Goal: Answer question/provide support: Share knowledge or assist other users

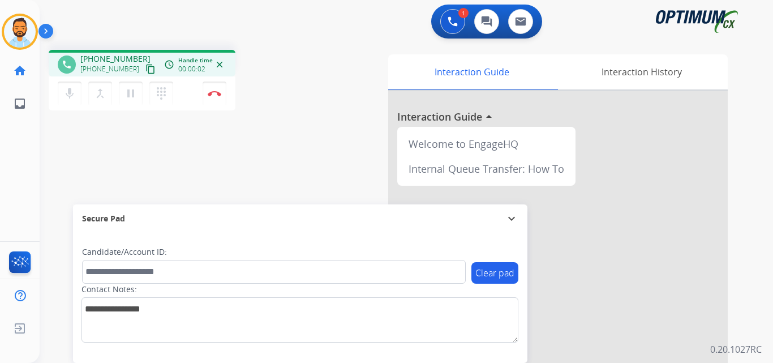
click at [146, 69] on mat-icon "content_copy" at bounding box center [151, 69] width 10 height 10
click at [216, 96] on button "Disconnect" at bounding box center [215, 94] width 24 height 24
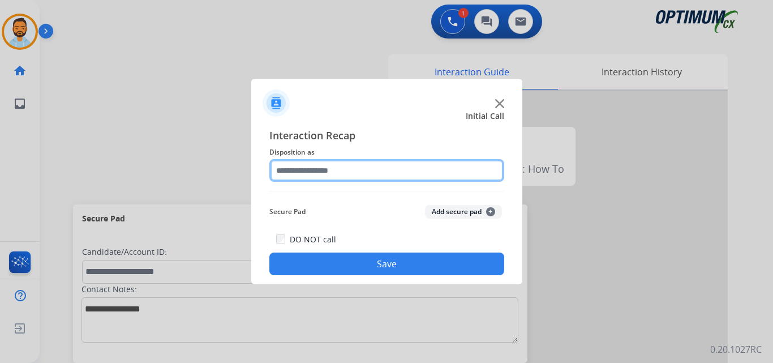
click at [416, 173] on input "text" at bounding box center [387, 170] width 235 height 23
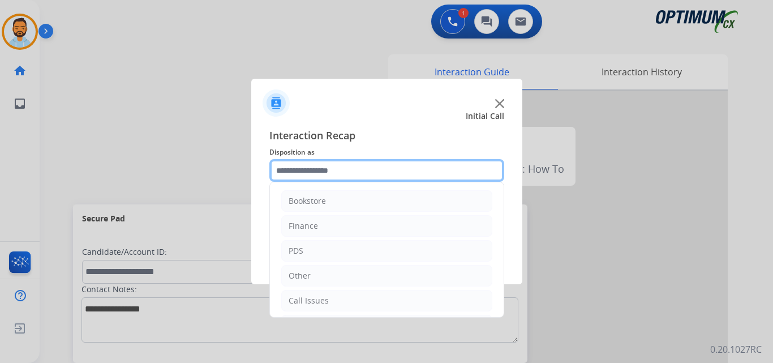
scroll to position [77, 0]
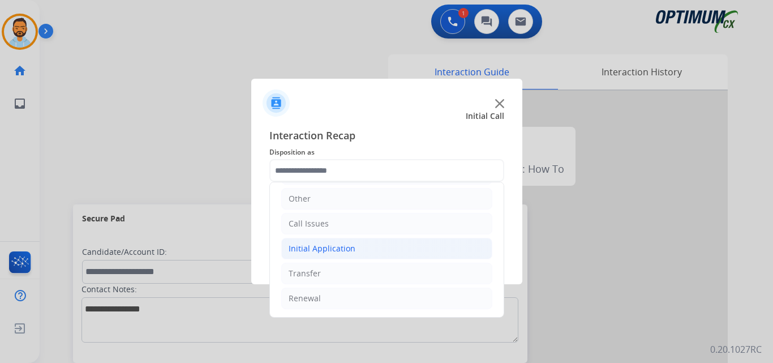
click at [351, 242] on li "Initial Application" at bounding box center [386, 249] width 211 height 22
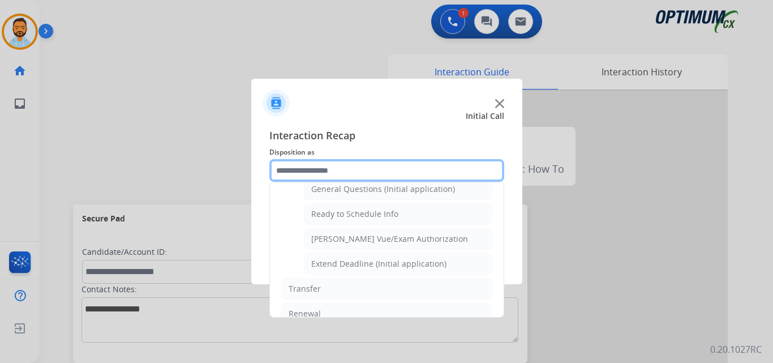
scroll to position [686, 0]
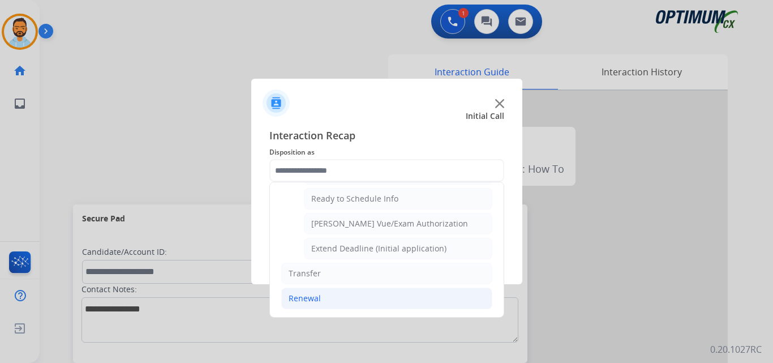
click at [323, 294] on li "Renewal" at bounding box center [386, 299] width 211 height 22
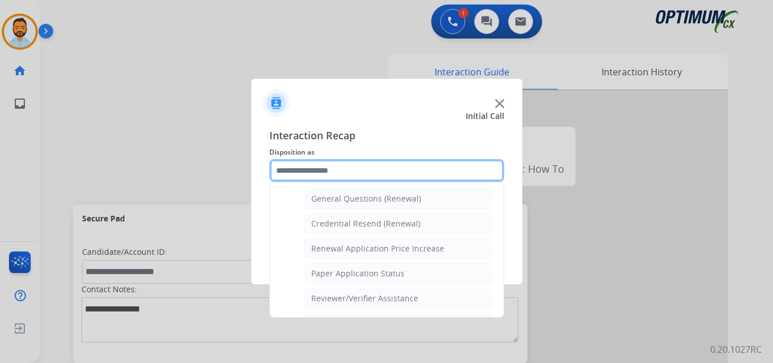
scroll to position [331, 0]
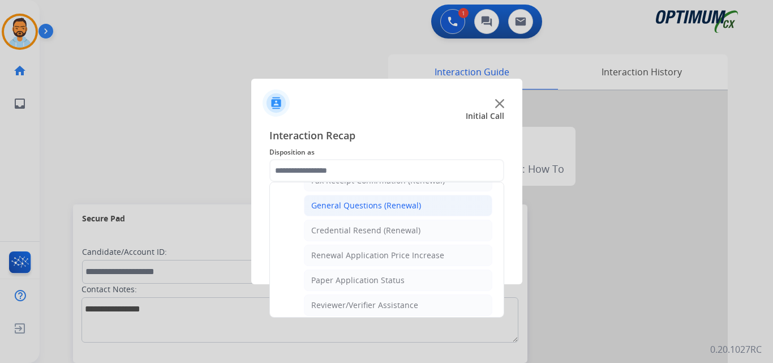
click at [369, 207] on div "General Questions (Renewal)" at bounding box center [366, 205] width 110 height 11
type input "**********"
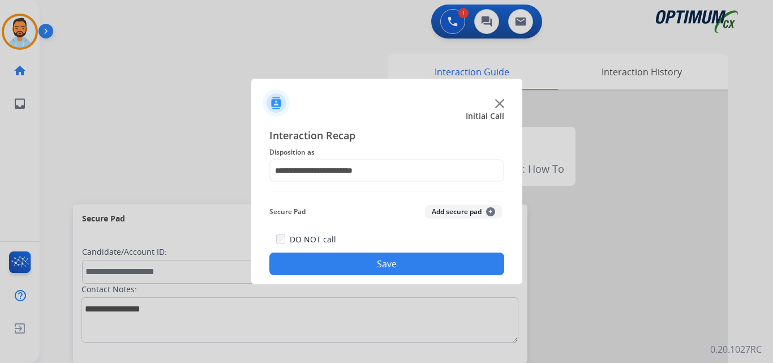
click at [395, 261] on button "Save" at bounding box center [387, 264] width 235 height 23
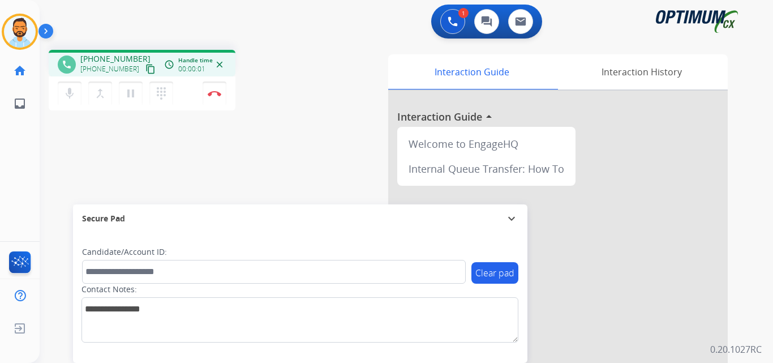
click at [146, 66] on mat-icon "content_copy" at bounding box center [151, 69] width 10 height 10
click at [211, 92] on img at bounding box center [215, 94] width 14 height 6
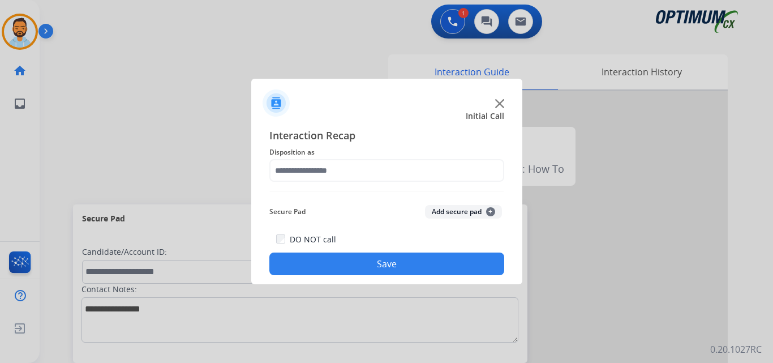
click at [500, 100] on img at bounding box center [499, 103] width 9 height 9
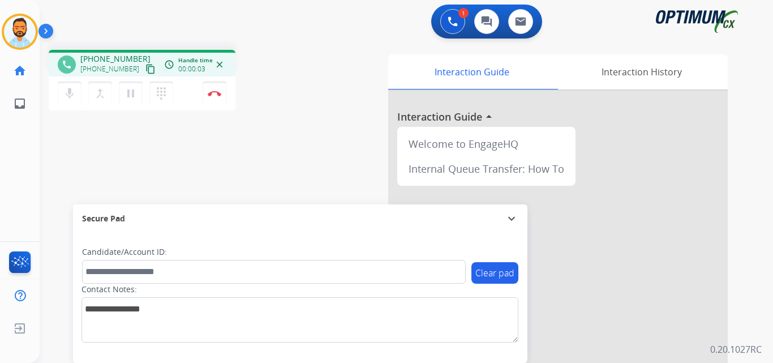
click at [144, 63] on button "content_copy" at bounding box center [151, 69] width 14 height 14
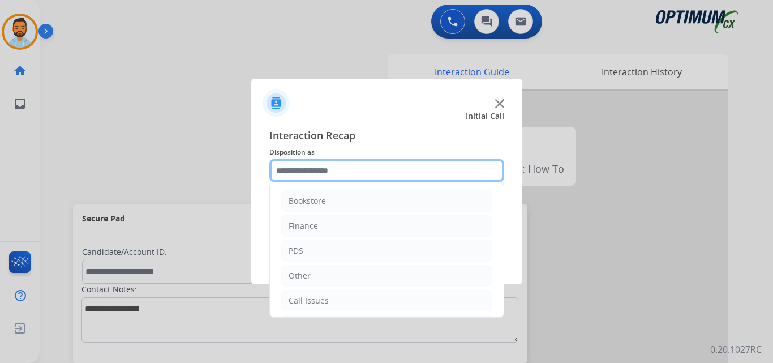
click at [314, 161] on input "text" at bounding box center [387, 170] width 235 height 23
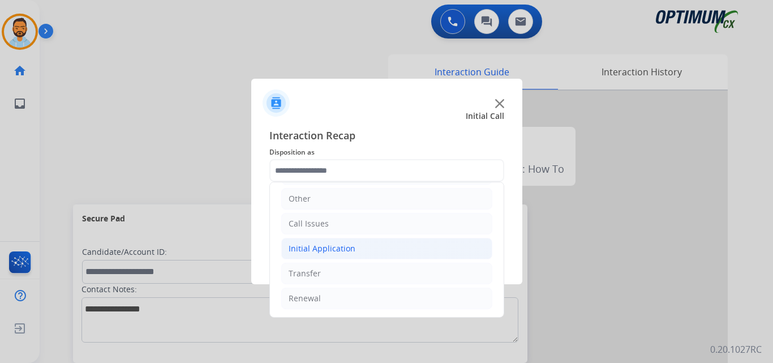
click at [350, 252] on div "Initial Application" at bounding box center [322, 248] width 67 height 11
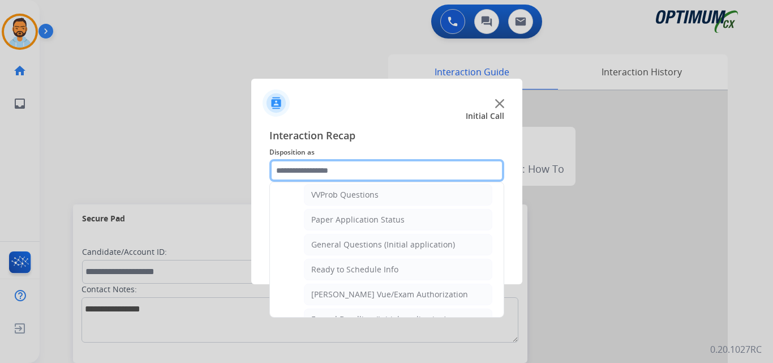
scroll to position [617, 0]
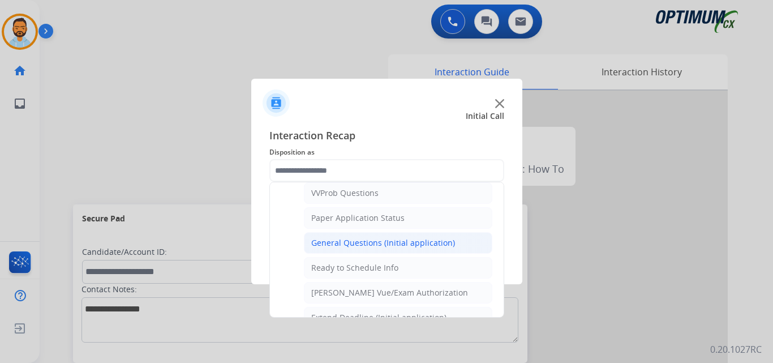
click at [397, 249] on li "General Questions (Initial application)" at bounding box center [398, 243] width 189 height 22
type input "**********"
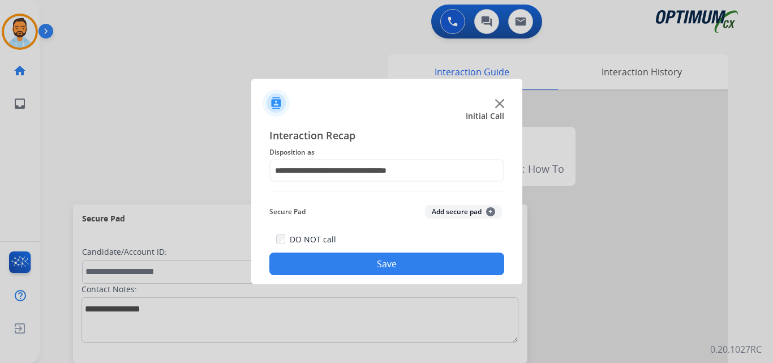
click at [412, 257] on button "Save" at bounding box center [387, 264] width 235 height 23
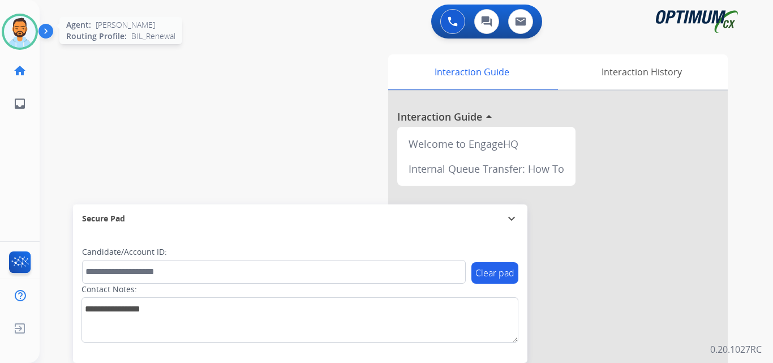
click at [24, 31] on img at bounding box center [20, 32] width 32 height 32
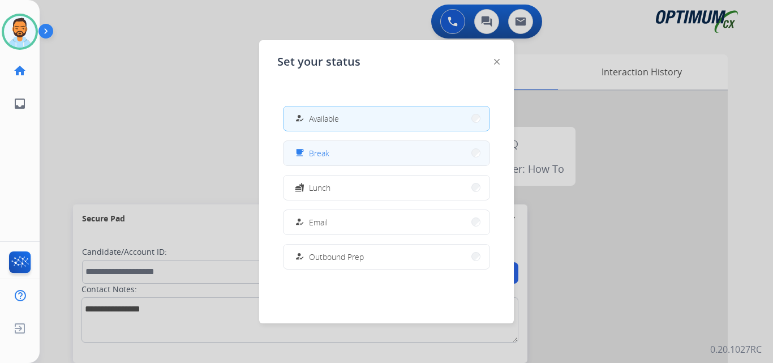
click at [344, 140] on div "free_breakfast Break" at bounding box center [386, 152] width 207 height 25
click at [363, 154] on button "free_breakfast Break" at bounding box center [387, 153] width 206 height 24
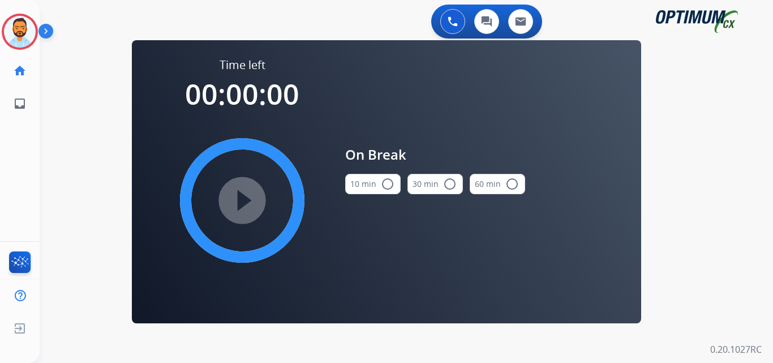
click at [374, 183] on button "10 min radio_button_unchecked" at bounding box center [372, 184] width 55 height 20
click at [236, 194] on mat-icon "play_circle_filled" at bounding box center [243, 201] width 14 height 14
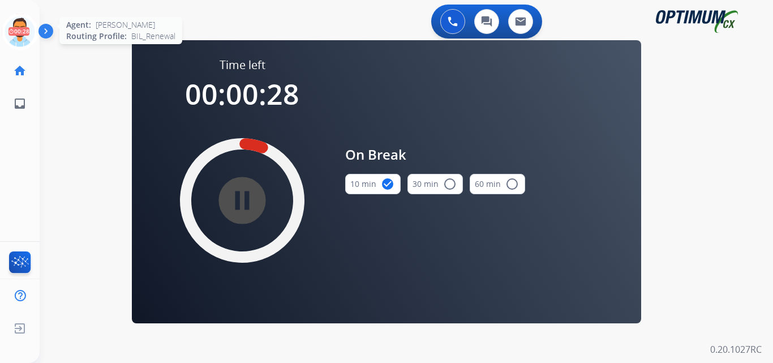
click at [31, 29] on icon at bounding box center [20, 32] width 37 height 37
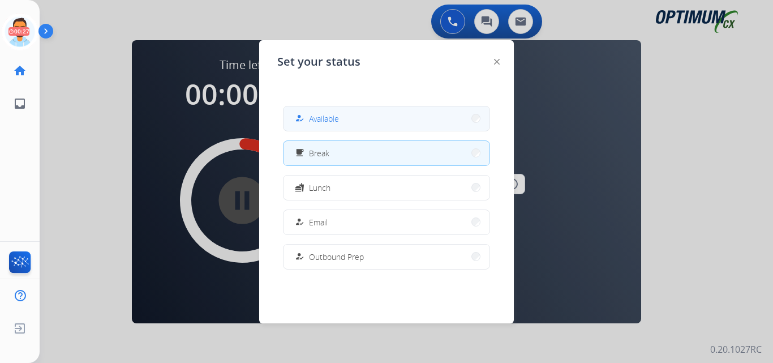
click at [331, 113] on span "Available" at bounding box center [324, 119] width 30 height 12
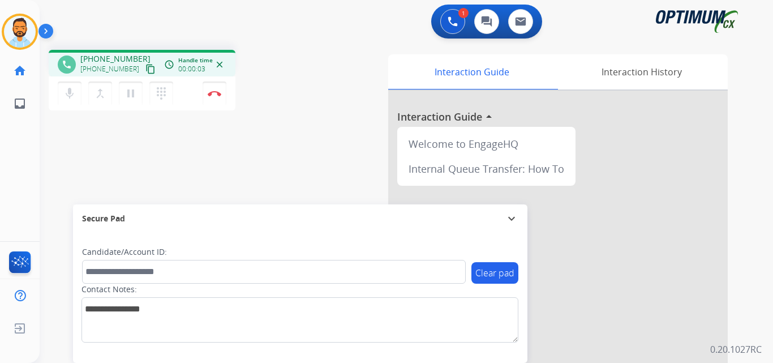
click at [146, 70] on mat-icon "content_copy" at bounding box center [151, 69] width 10 height 10
click at [217, 91] on img at bounding box center [215, 94] width 14 height 6
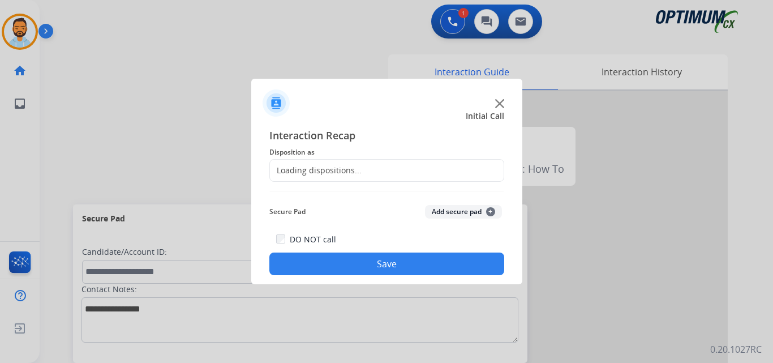
click at [361, 170] on div "Loading dispositions..." at bounding box center [387, 170] width 235 height 23
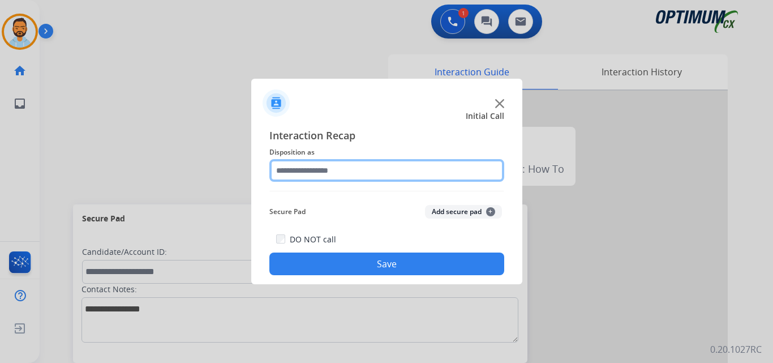
click at [357, 168] on input "text" at bounding box center [387, 170] width 235 height 23
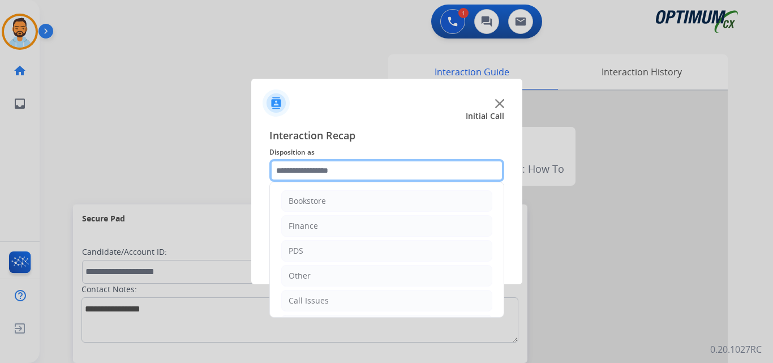
scroll to position [77, 0]
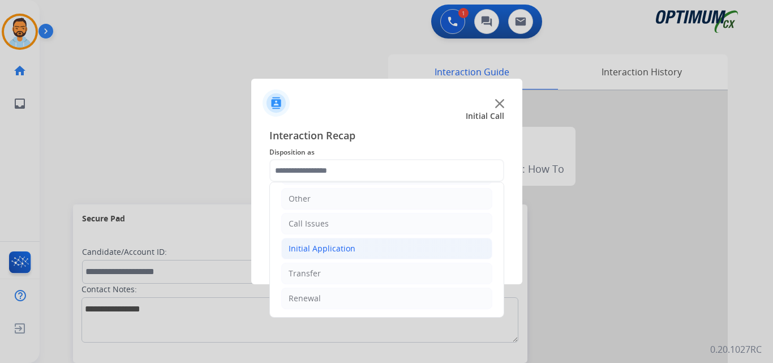
click at [361, 241] on li "Initial Application" at bounding box center [386, 249] width 211 height 22
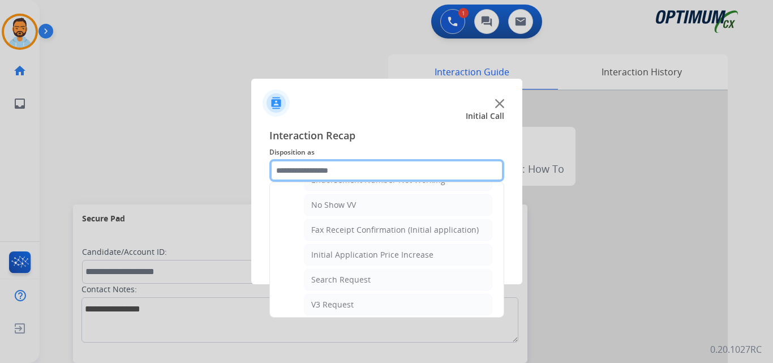
scroll to position [686, 0]
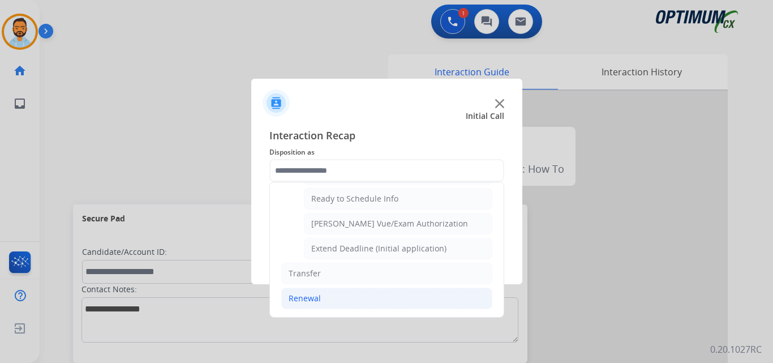
click at [319, 299] on div "Renewal" at bounding box center [305, 298] width 32 height 11
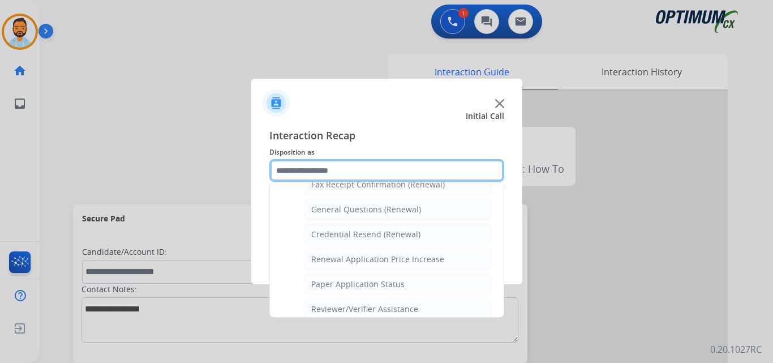
scroll to position [324, 0]
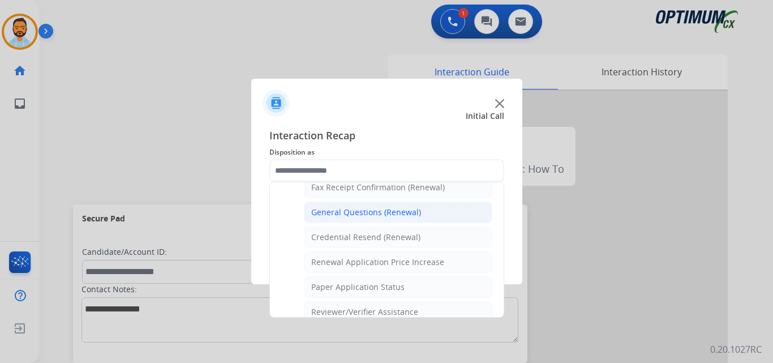
click at [358, 211] on div "General Questions (Renewal)" at bounding box center [366, 212] width 110 height 11
type input "**********"
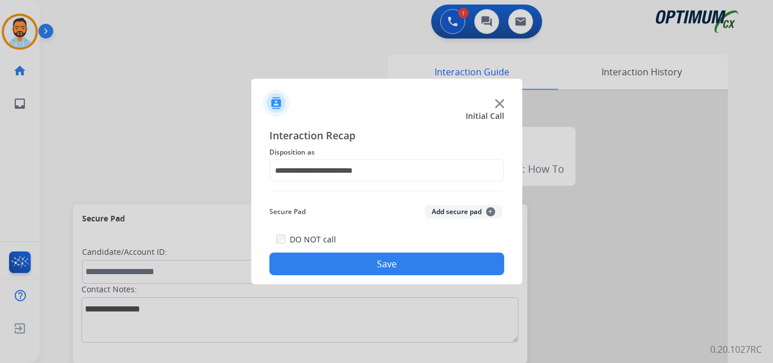
click at [380, 267] on button "Save" at bounding box center [387, 264] width 235 height 23
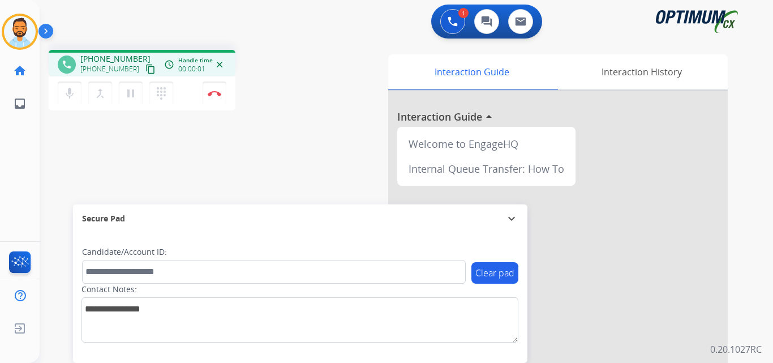
click at [146, 71] on mat-icon "content_copy" at bounding box center [151, 69] width 10 height 10
click at [213, 87] on button "Disconnect" at bounding box center [215, 94] width 24 height 24
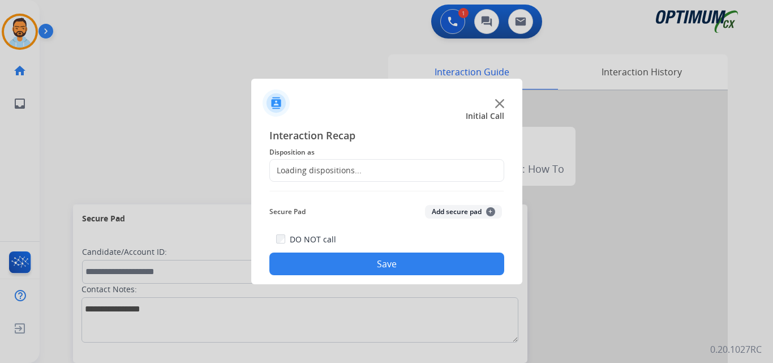
click at [367, 154] on span "Disposition as" at bounding box center [387, 153] width 235 height 14
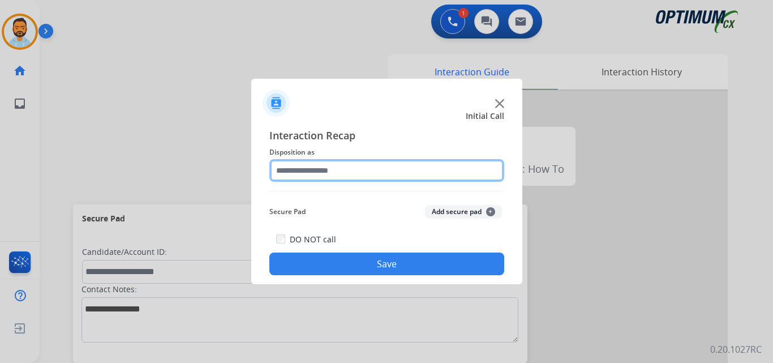
click at [371, 169] on input "text" at bounding box center [387, 170] width 235 height 23
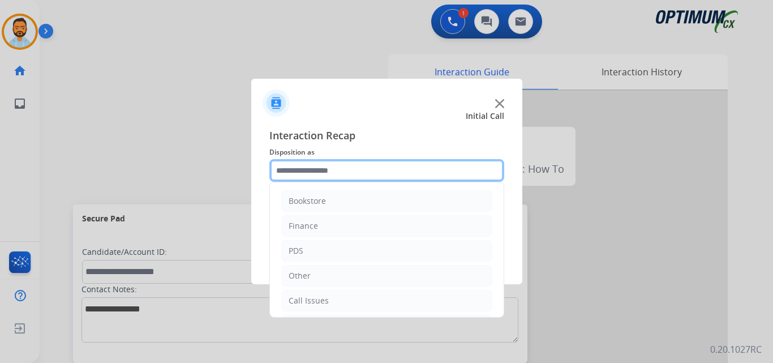
scroll to position [77, 0]
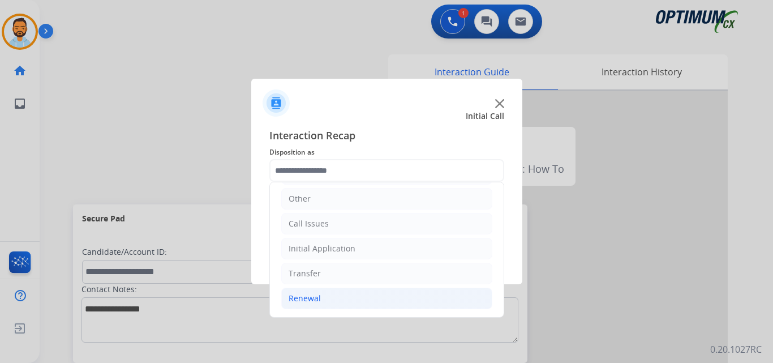
click at [334, 297] on li "Renewal" at bounding box center [386, 299] width 211 height 22
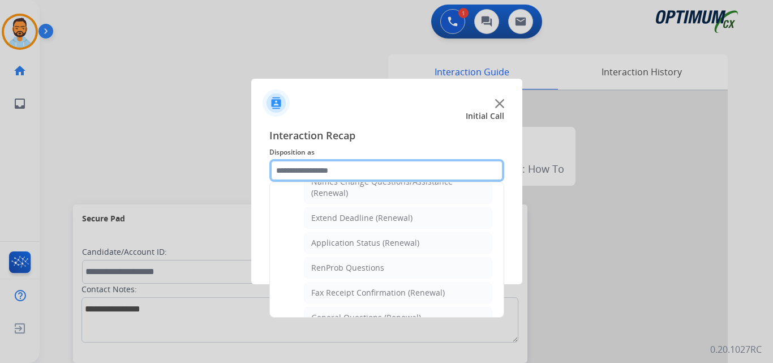
scroll to position [437, 0]
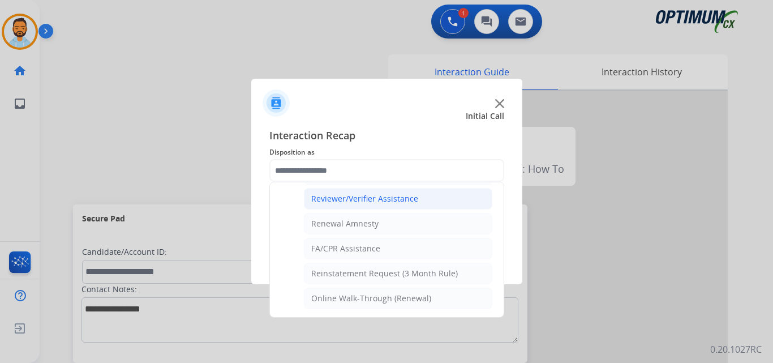
click at [388, 205] on li "Reviewer/Verifier Assistance" at bounding box center [398, 199] width 189 height 22
type input "**********"
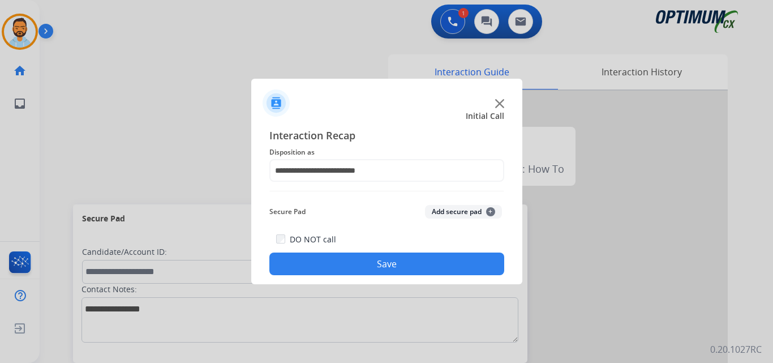
click at [377, 264] on button "Save" at bounding box center [387, 264] width 235 height 23
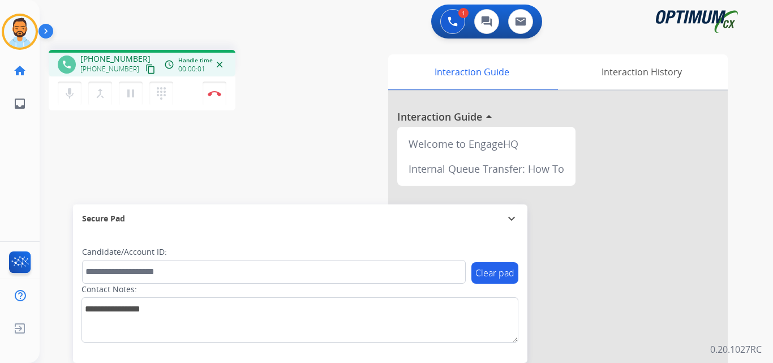
click at [146, 71] on mat-icon "content_copy" at bounding box center [151, 69] width 10 height 10
click at [216, 101] on button "Disconnect" at bounding box center [215, 94] width 24 height 24
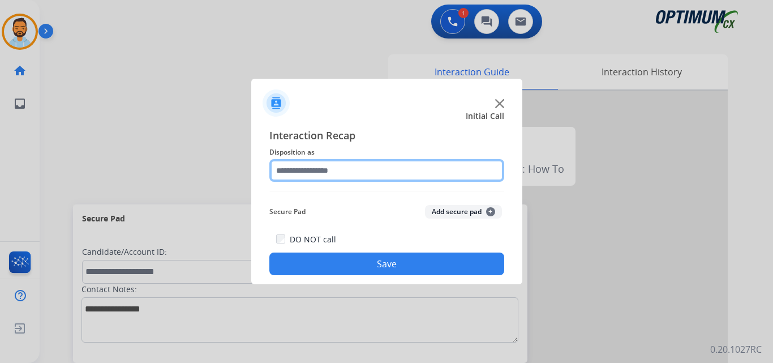
click at [378, 172] on input "text" at bounding box center [387, 170] width 235 height 23
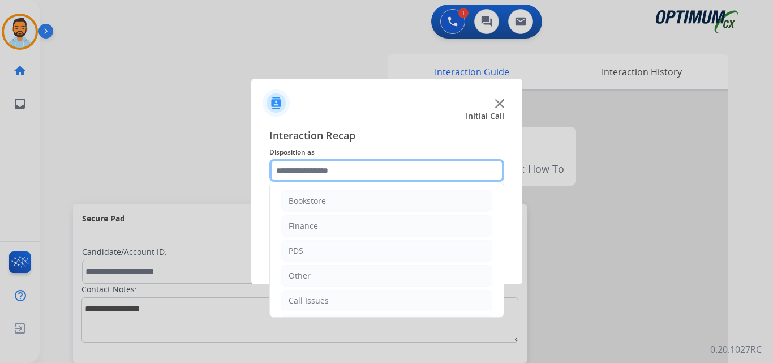
scroll to position [77, 0]
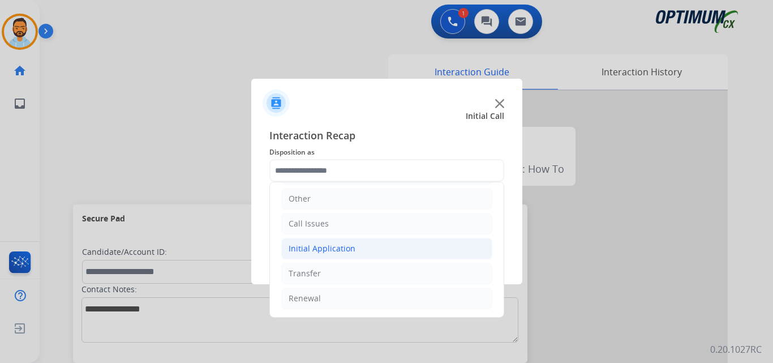
click at [352, 255] on li "Initial Application" at bounding box center [386, 249] width 211 height 22
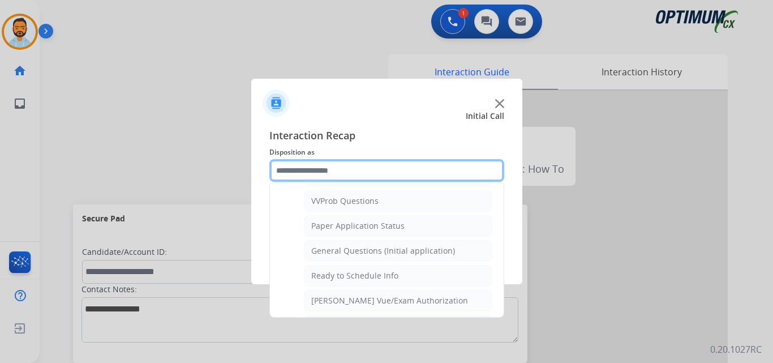
scroll to position [686, 0]
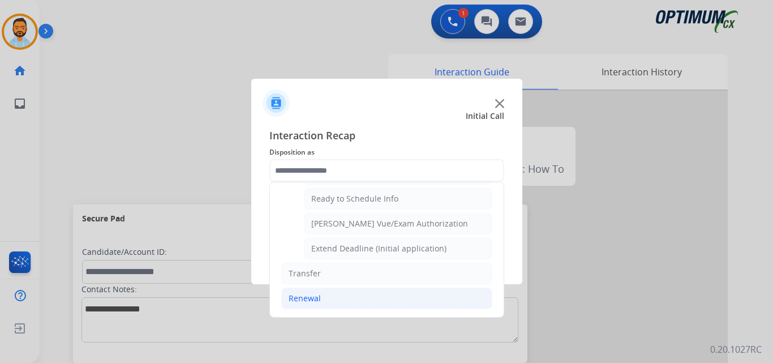
click at [323, 301] on li "Renewal" at bounding box center [386, 299] width 211 height 22
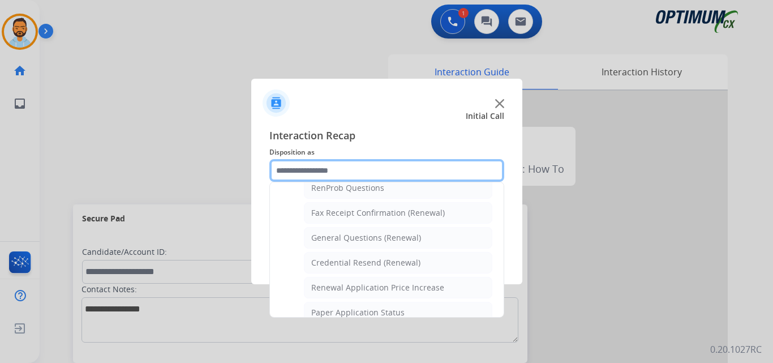
scroll to position [297, 0]
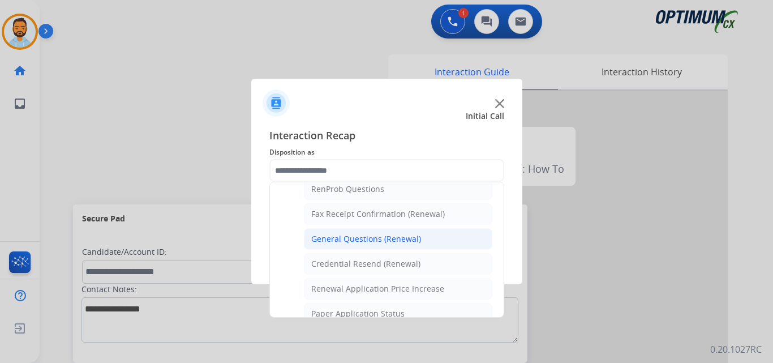
click at [389, 239] on div "General Questions (Renewal)" at bounding box center [366, 238] width 110 height 11
type input "**********"
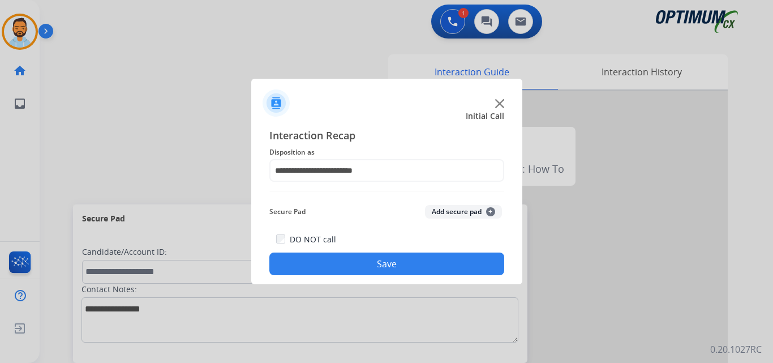
click at [371, 264] on button "Save" at bounding box center [387, 264] width 235 height 23
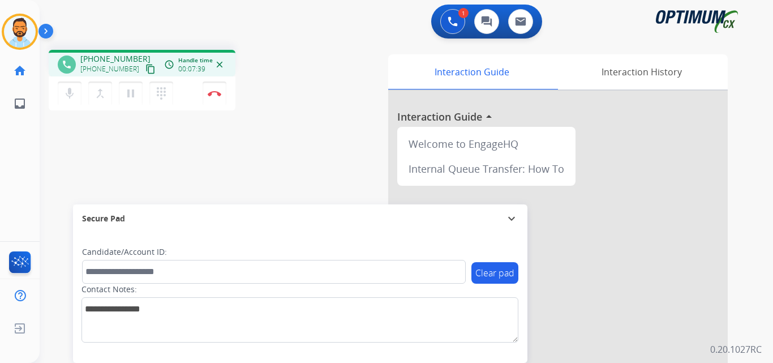
drag, startPoint x: 189, startPoint y: 6, endPoint x: 289, endPoint y: 144, distance: 170.5
click at [289, 144] on div "phone [PHONE_NUMBER] [PHONE_NUMBER] content_copy access_time Call metrics Queue…" at bounding box center [393, 277] width 707 height 472
click at [259, 79] on div "phone [PHONE_NUMBER] [PHONE_NUMBER] content_copy access_time Call metrics Queue…" at bounding box center [189, 82] width 280 height 64
click at [247, 43] on div "phone [PHONE_NUMBER] [PHONE_NUMBER] content_copy access_time Call metrics Queue…" at bounding box center [393, 277] width 707 height 472
click at [162, 22] on div "1 Voice Interactions 0 Chat Interactions 0 Email Interactions" at bounding box center [399, 23] width 693 height 36
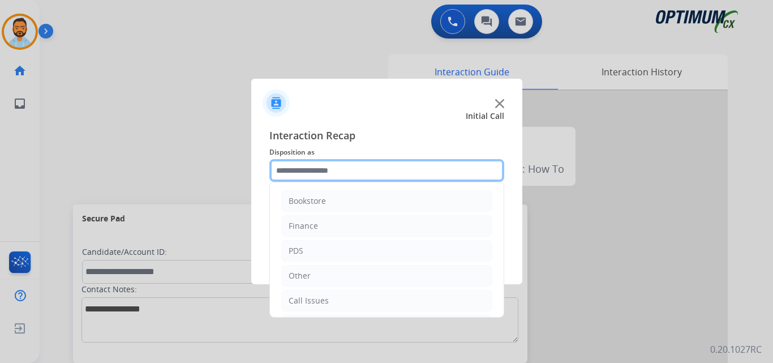
click at [319, 178] on input "text" at bounding box center [387, 170] width 235 height 23
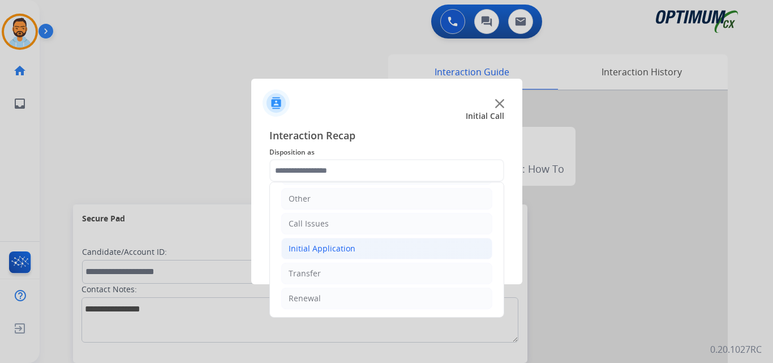
click at [365, 241] on li "Initial Application" at bounding box center [386, 249] width 211 height 22
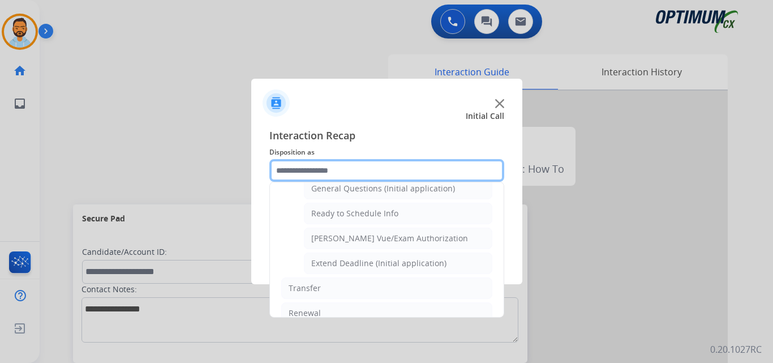
scroll to position [671, 0]
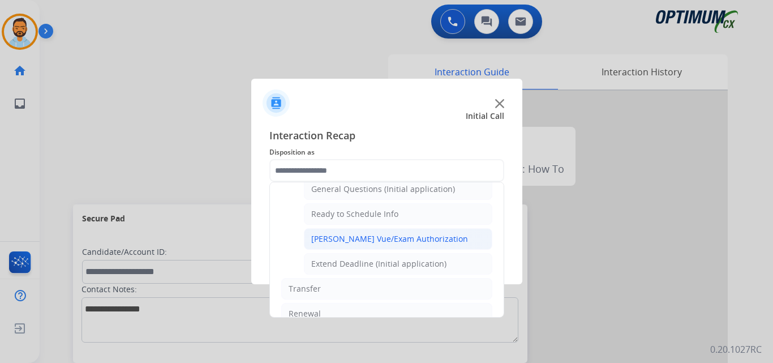
click at [383, 238] on div "[PERSON_NAME] Vue/Exam Authorization" at bounding box center [389, 238] width 157 height 11
type input "**********"
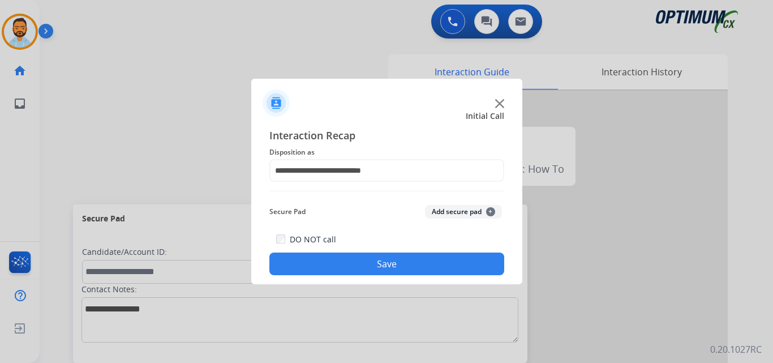
click at [392, 261] on button "Save" at bounding box center [387, 264] width 235 height 23
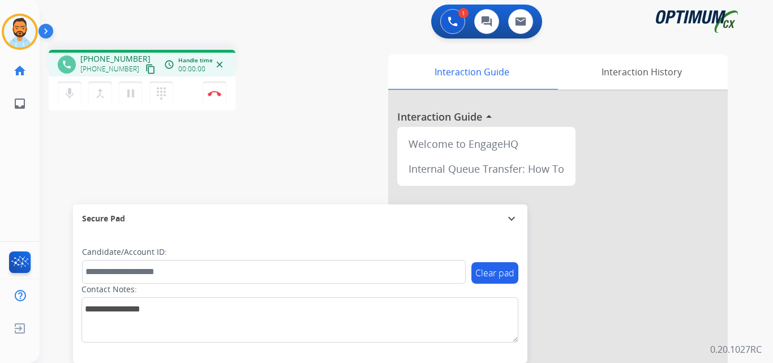
click at [146, 70] on mat-icon "content_copy" at bounding box center [151, 69] width 10 height 10
click at [214, 95] on img at bounding box center [215, 94] width 14 height 6
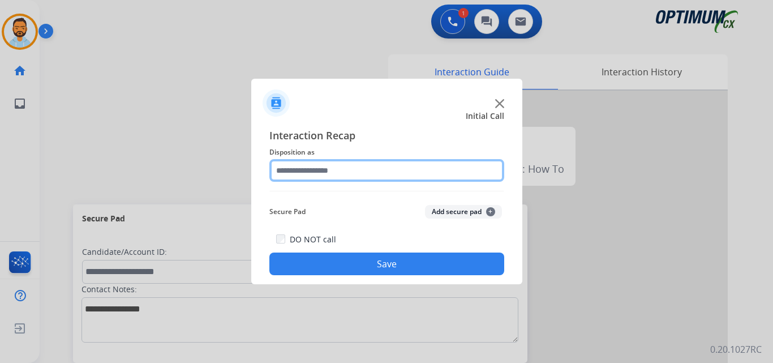
click at [340, 168] on input "text" at bounding box center [387, 170] width 235 height 23
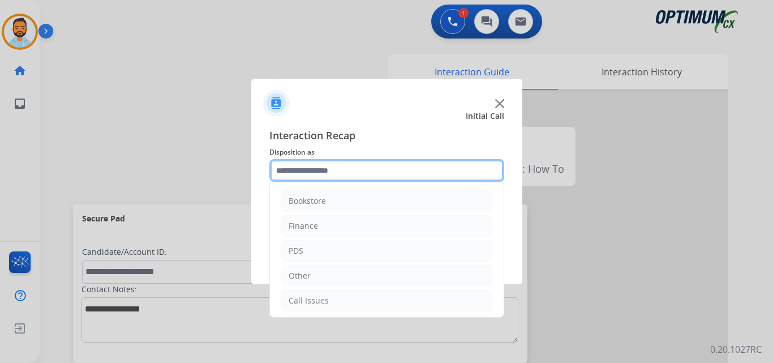
scroll to position [77, 0]
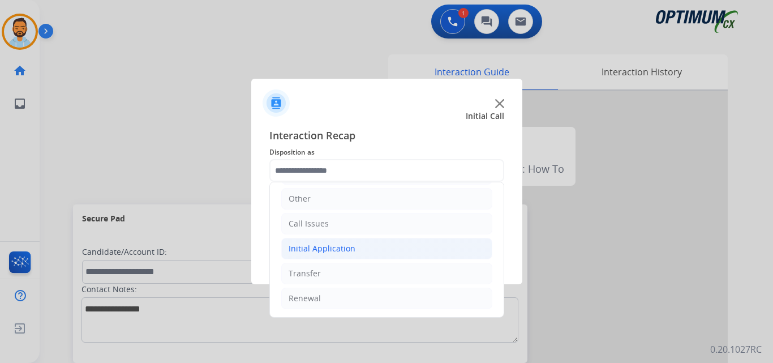
click at [358, 249] on li "Initial Application" at bounding box center [386, 249] width 211 height 22
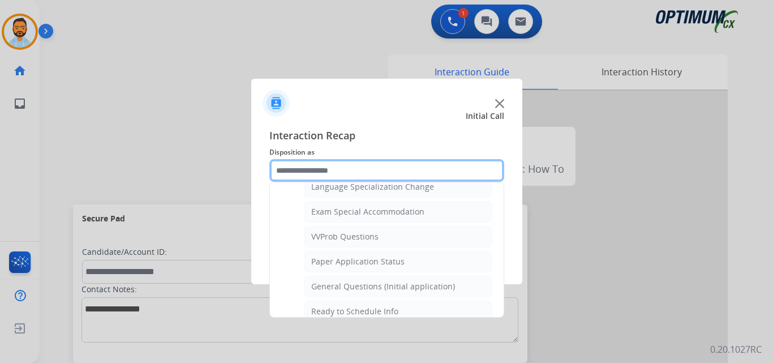
scroll to position [578, 0]
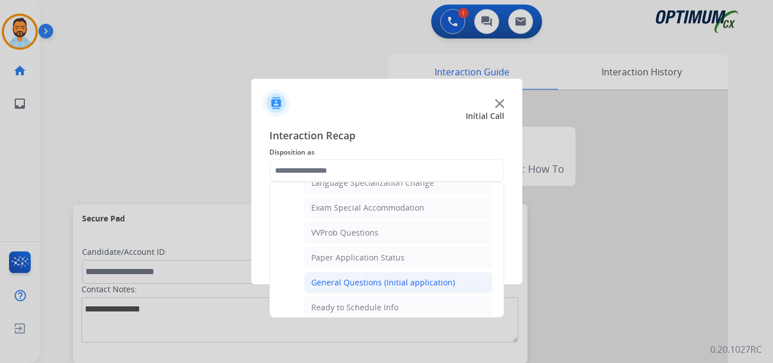
click at [375, 284] on div "General Questions (Initial application)" at bounding box center [383, 282] width 144 height 11
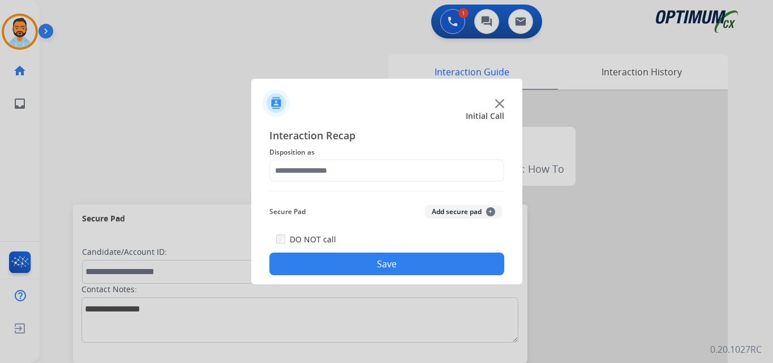
type input "**********"
click at [349, 264] on button "Save" at bounding box center [387, 264] width 235 height 23
